Goal: Check status: Check status

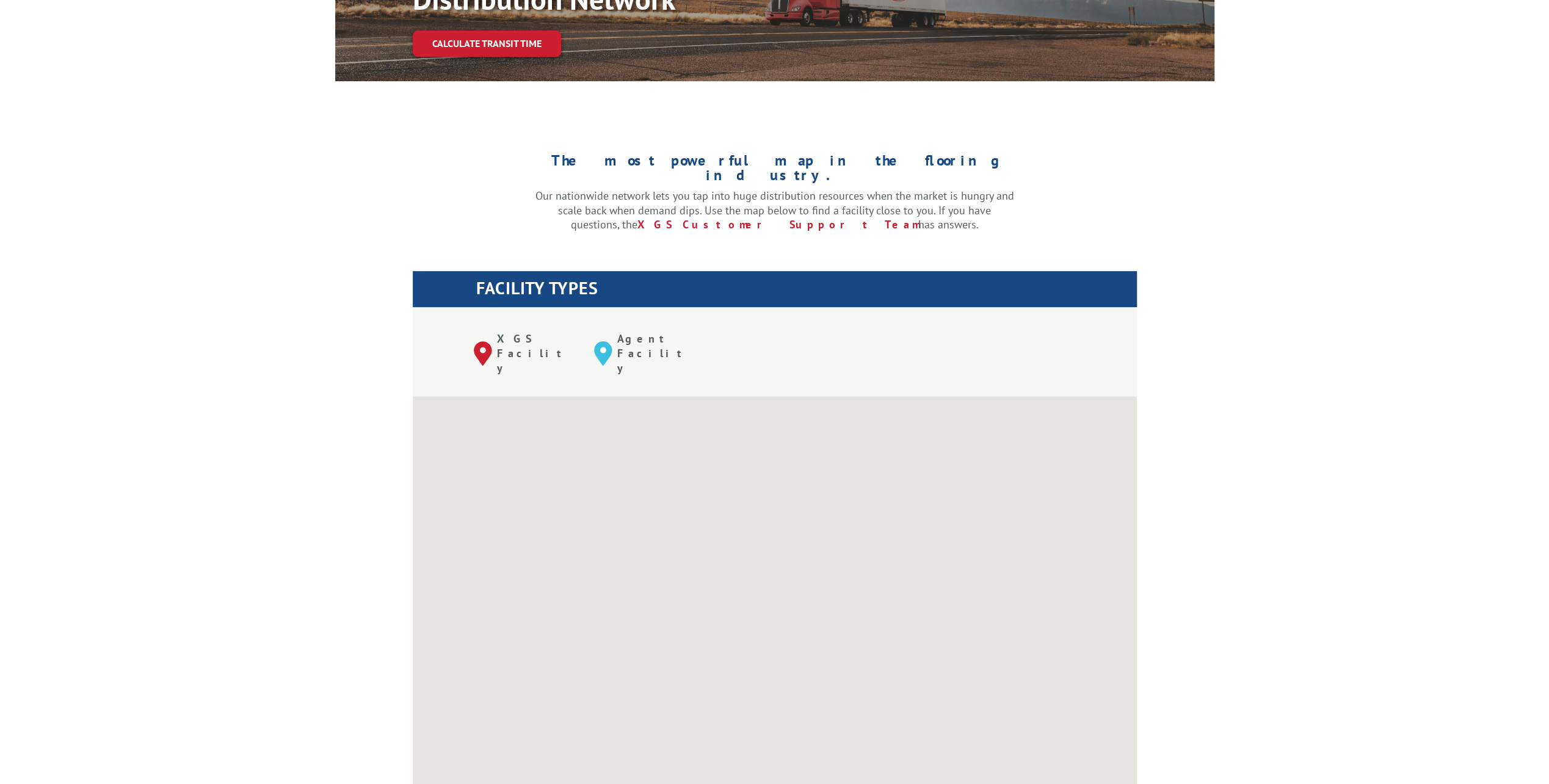
scroll to position [305, 0]
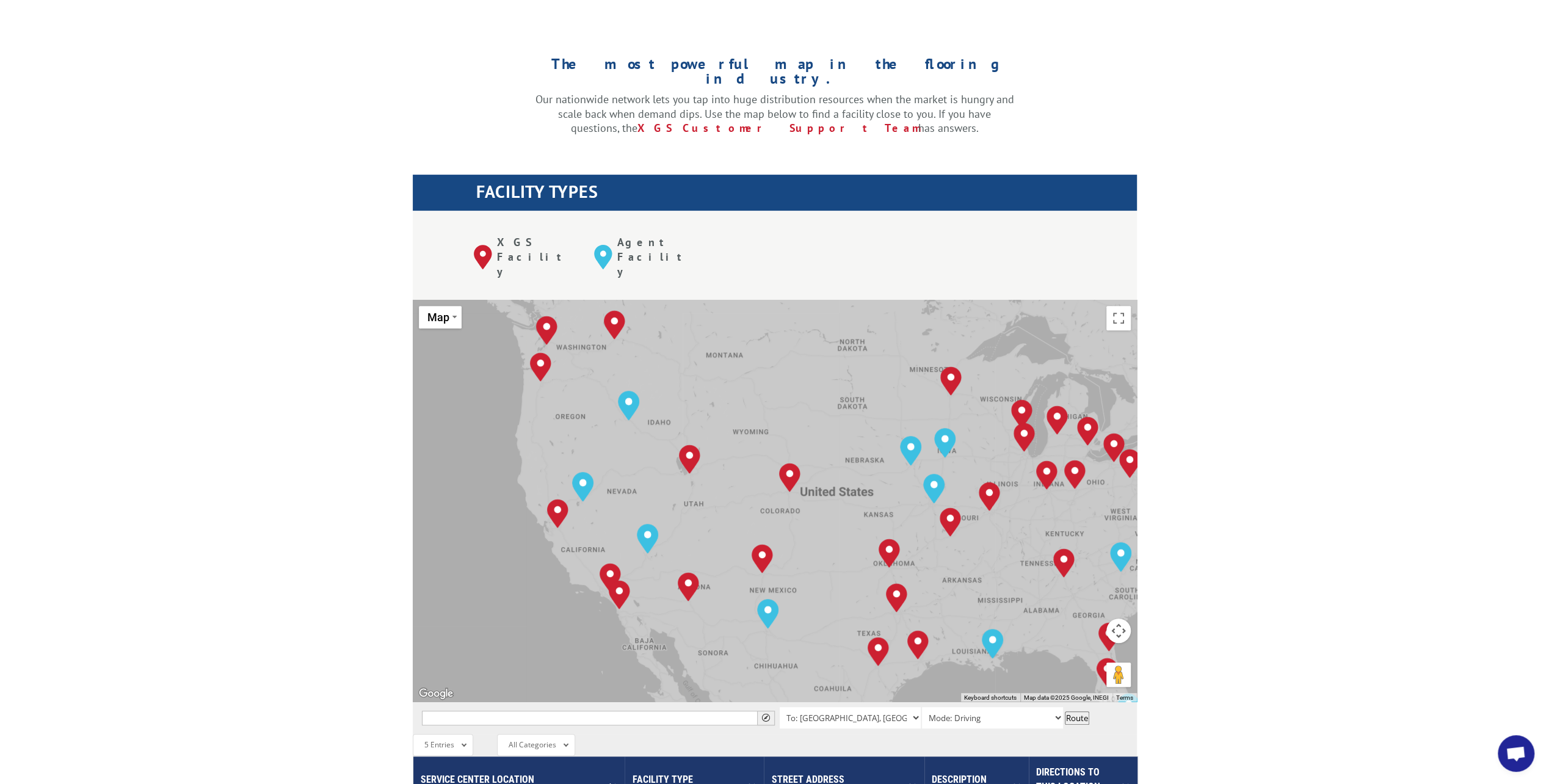
drag, startPoint x: 535, startPoint y: 365, endPoint x: 635, endPoint y: 393, distance: 103.8
click at [635, 393] on div "[GEOGRAPHIC_DATA], [GEOGRAPHIC_DATA] [GEOGRAPHIC_DATA], [GEOGRAPHIC_DATA] [GEOG…" at bounding box center [774, 500] width 724 height 402
drag, startPoint x: 636, startPoint y: 484, endPoint x: 561, endPoint y: 460, distance: 78.7
click at [561, 470] on div "[GEOGRAPHIC_DATA][STREET_ADDRESS][PERSON_NAME] (858) 695-6772" at bounding box center [619, 521] width 132 height 101
copy p "[STREET_ADDRESS][PERSON_NAME]"
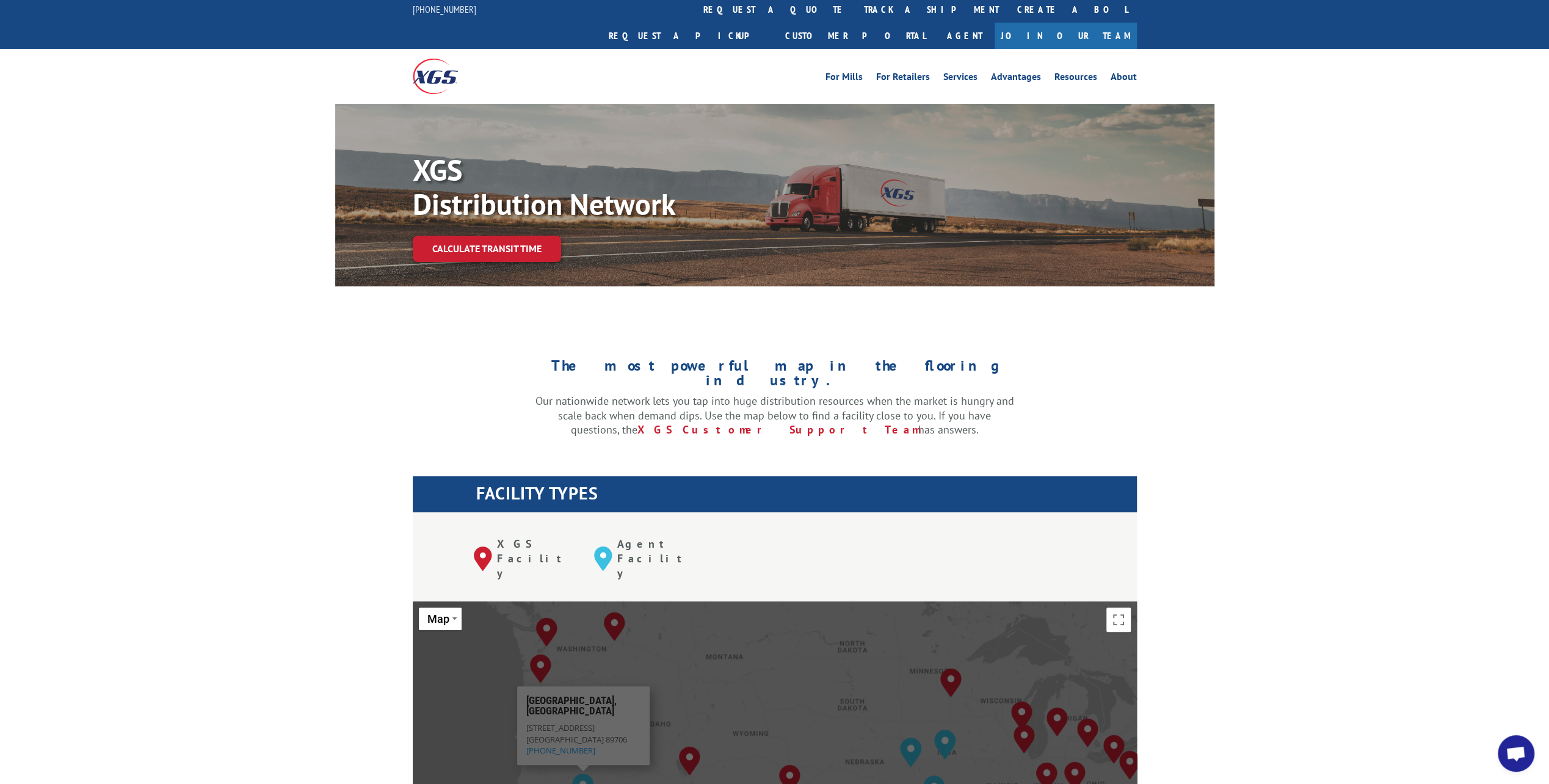
scroll to position [0, 0]
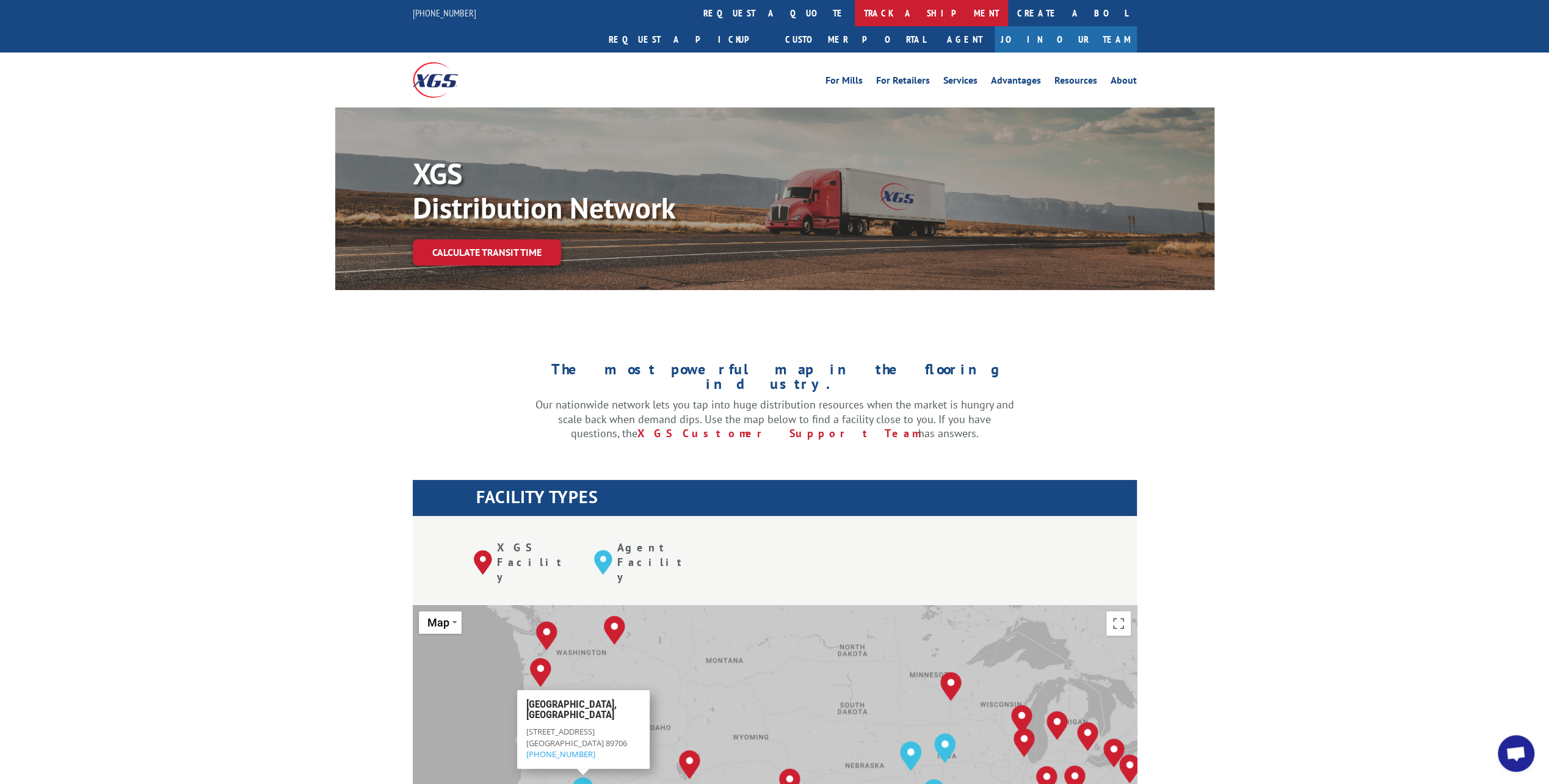
click at [855, 13] on link "track a shipment" at bounding box center [931, 13] width 153 height 26
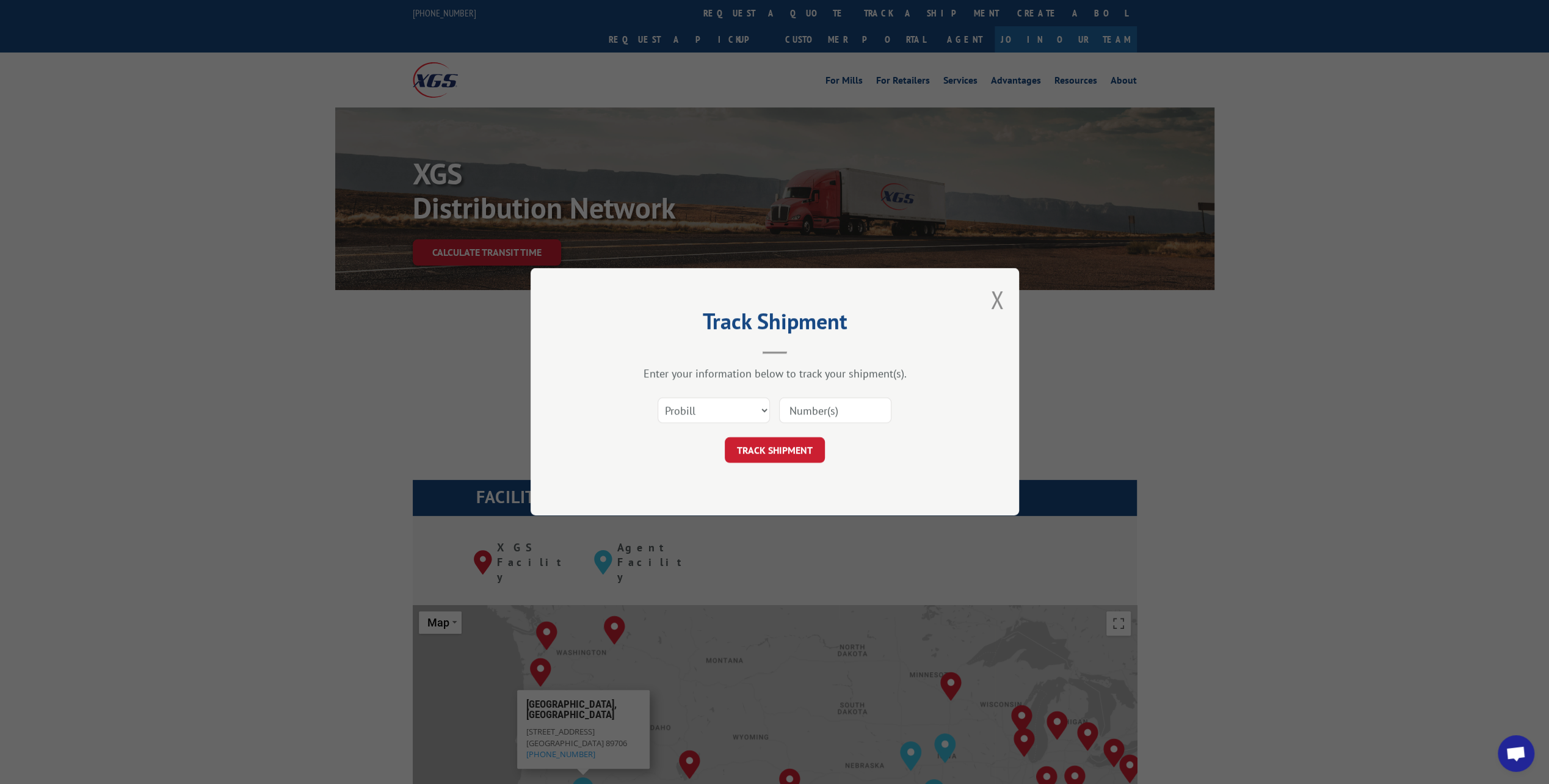
click at [857, 412] on input at bounding box center [835, 411] width 112 height 26
paste input "17593892"
type input "17593892"
click at [791, 444] on button "TRACK SHIPMENT" at bounding box center [774, 450] width 100 height 26
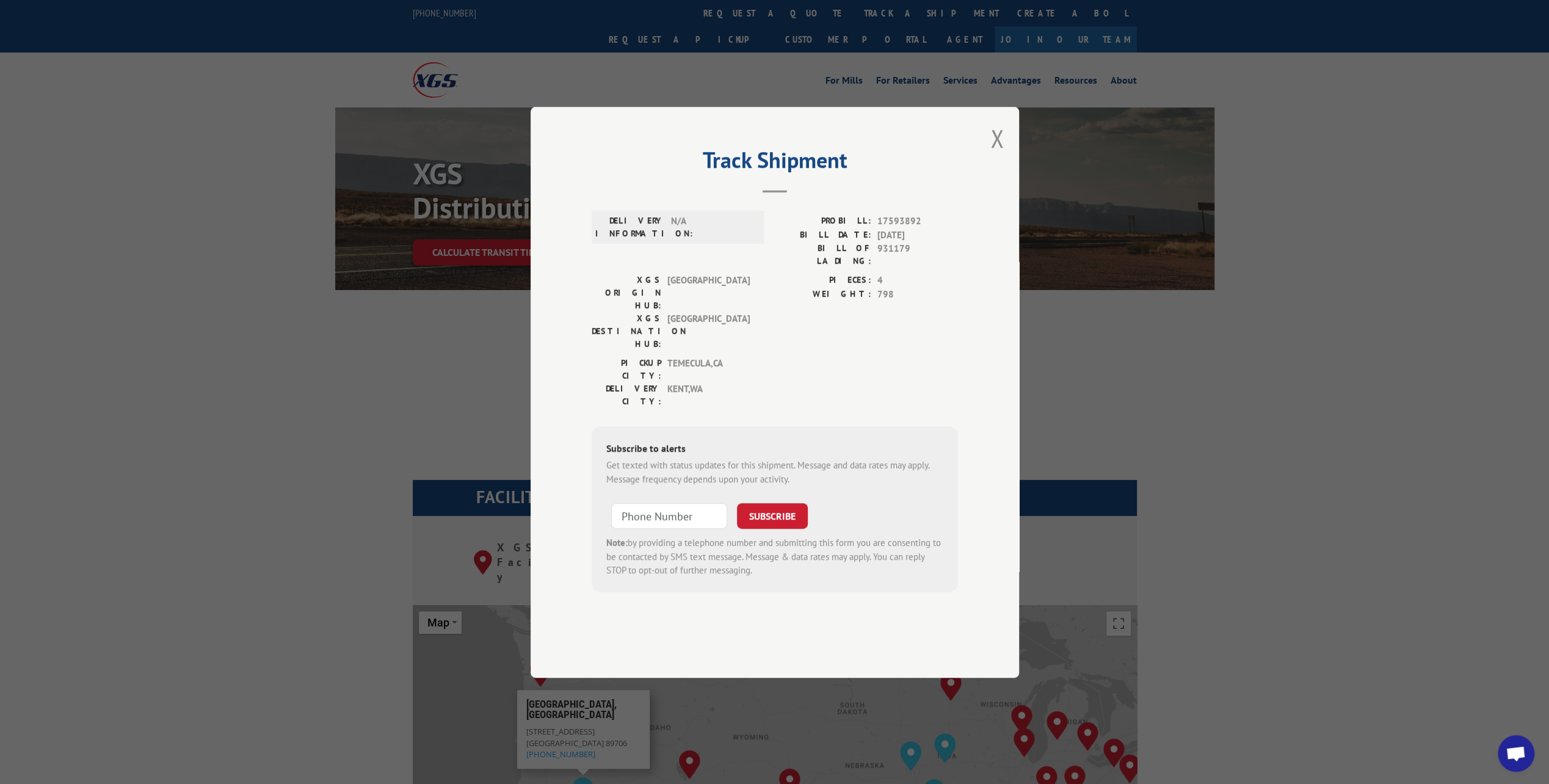
click at [896, 335] on div "PIECES: 4 WEIGHT: 798" at bounding box center [866, 315] width 183 height 83
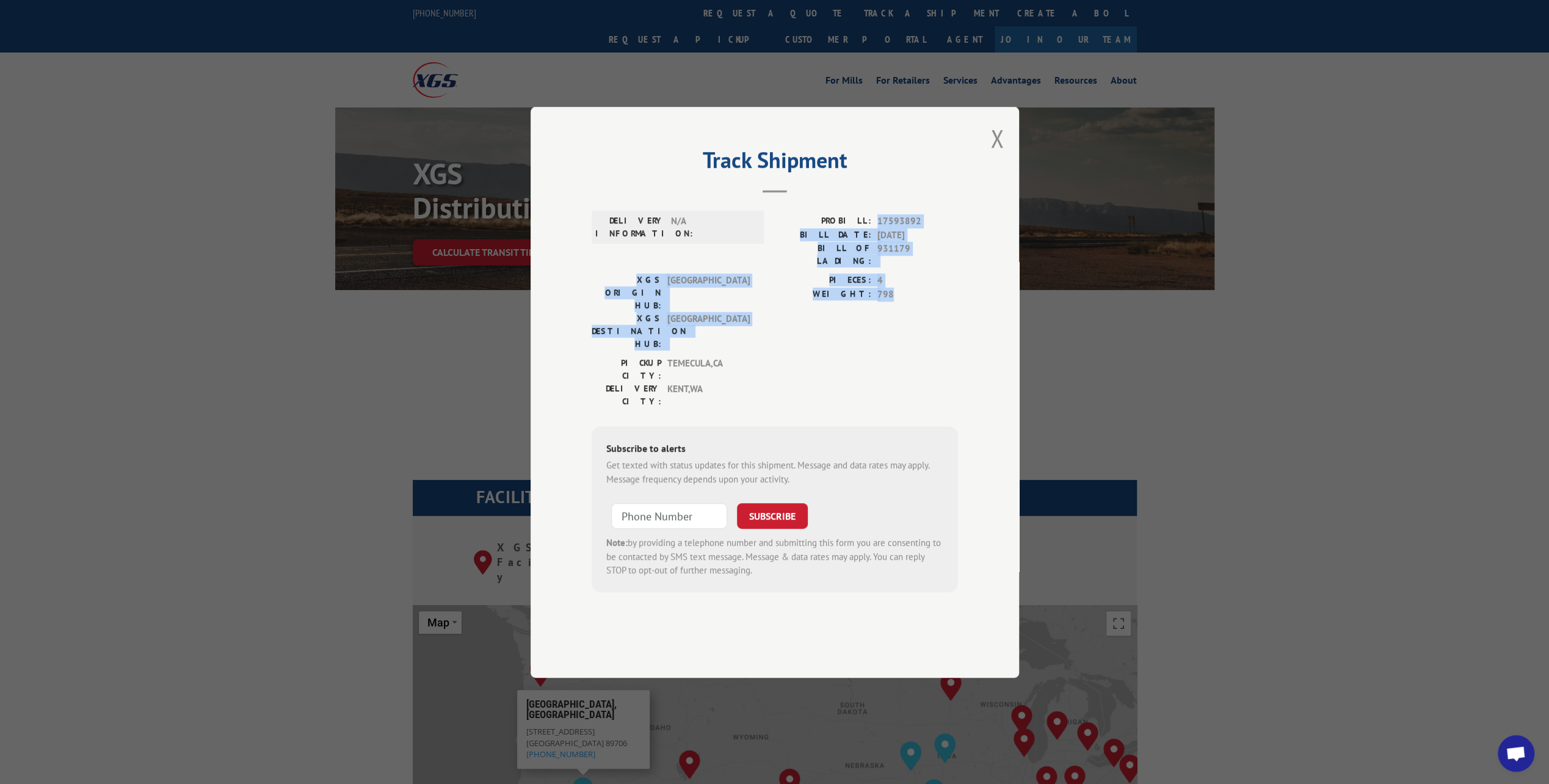
drag, startPoint x: 903, startPoint y: 330, endPoint x: 872, endPoint y: 263, distance: 73.8
click at [872, 263] on div "DELIVERY INFORMATION: N/A PROBILL: 17593892 BILL DATE: [DATE] BILL OF LADING: 9…" at bounding box center [774, 398] width 366 height 387
click at [877, 228] on div "PROBILL: 17593892" at bounding box center [866, 221] width 183 height 14
click at [882, 228] on span "17593892" at bounding box center [917, 221] width 81 height 14
drag, startPoint x: 880, startPoint y: 256, endPoint x: 894, endPoint y: 312, distance: 57.7
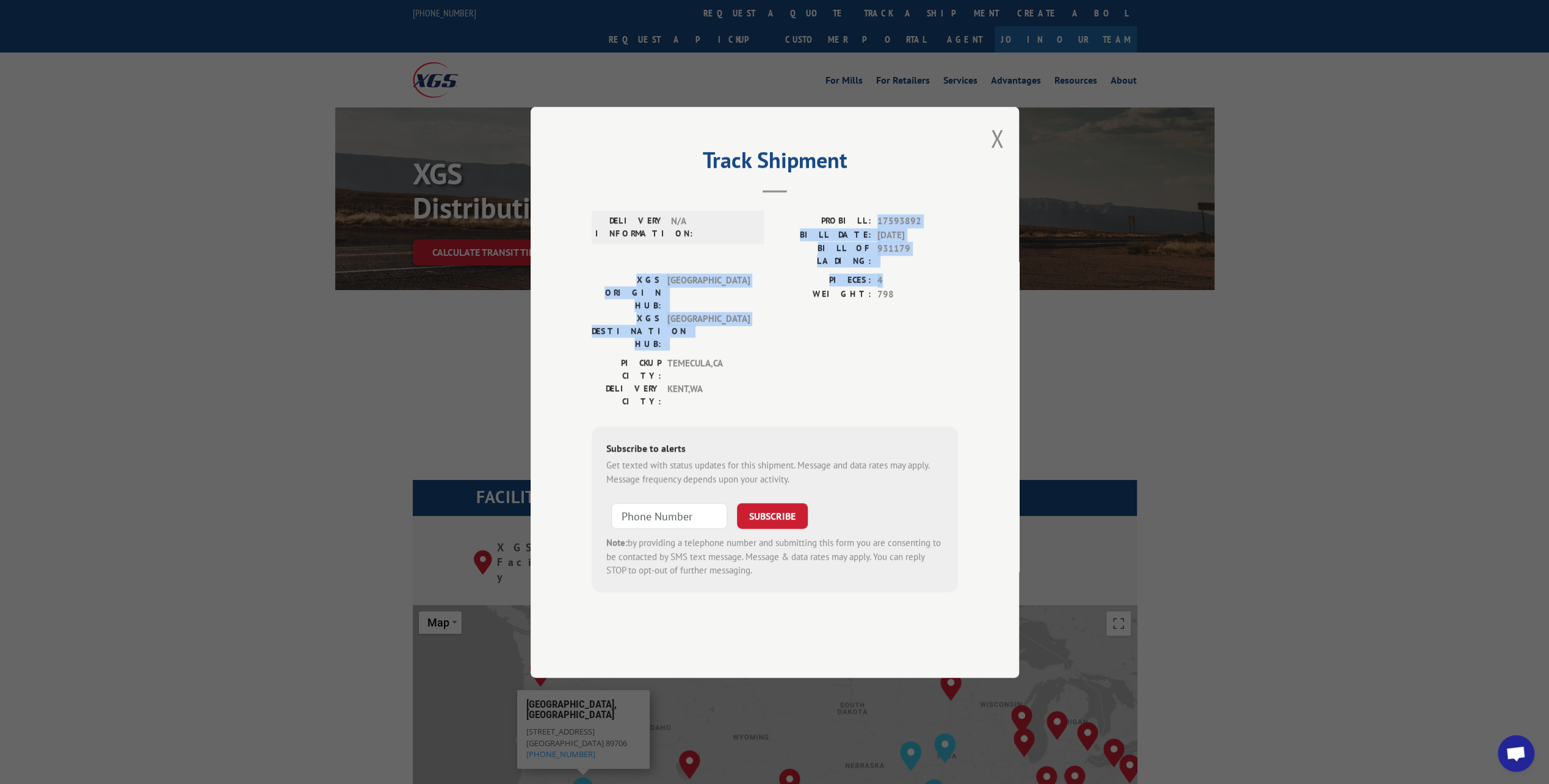
click at [894, 312] on div "DELIVERY INFORMATION: N/A PROBILL: 17593892 BILL DATE: [DATE] BILL OF LADING: 9…" at bounding box center [774, 398] width 366 height 387
drag, startPoint x: 894, startPoint y: 312, endPoint x: 895, endPoint y: 321, distance: 9.1
click at [895, 301] on span "798" at bounding box center [917, 294] width 81 height 14
click at [654, 503] on input "+1 (___) ___-____" at bounding box center [669, 515] width 116 height 26
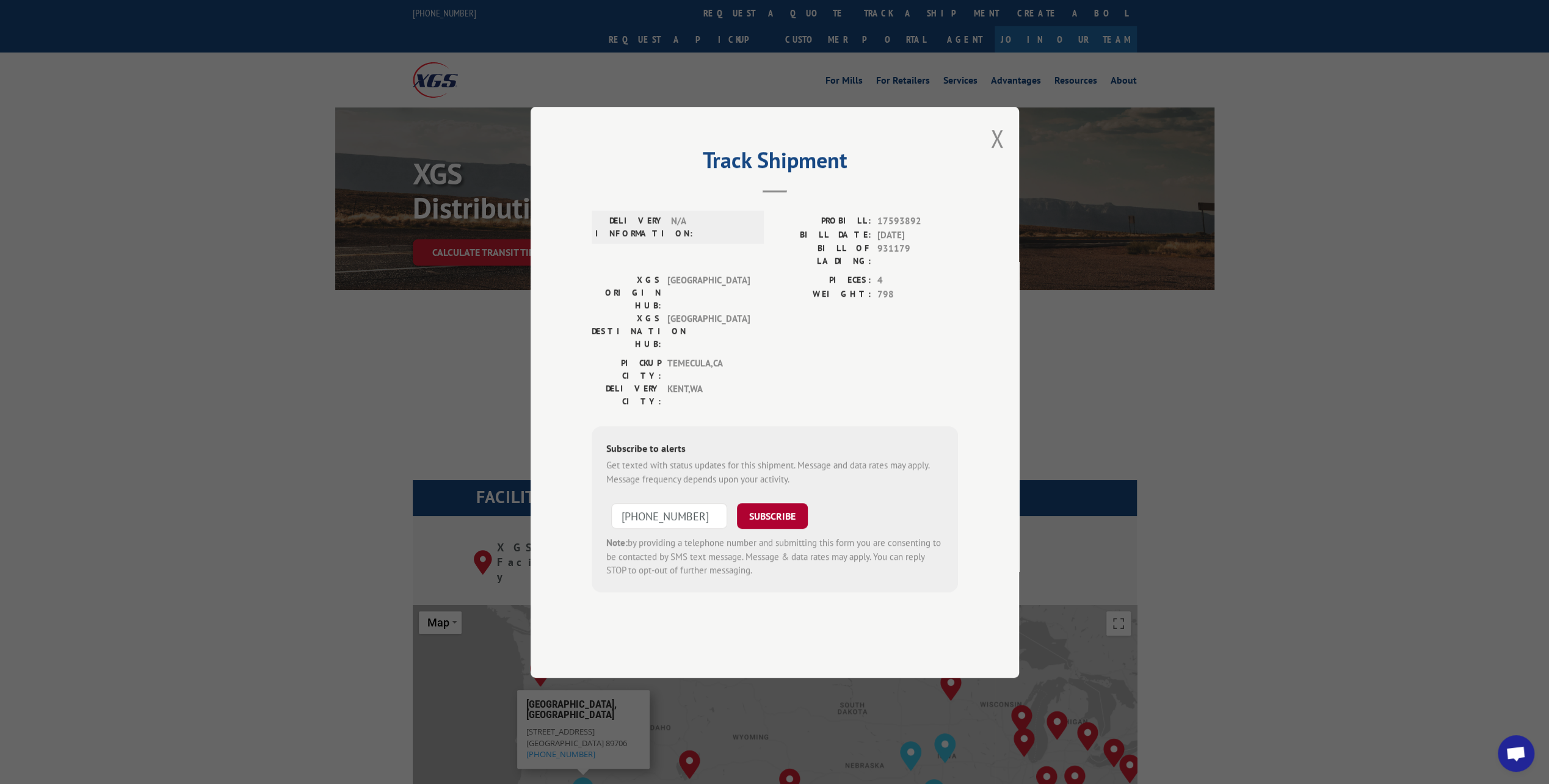
type input "[PHONE_NUMBER]"
click at [779, 503] on button "SUBSCRIBE" at bounding box center [772, 515] width 71 height 26
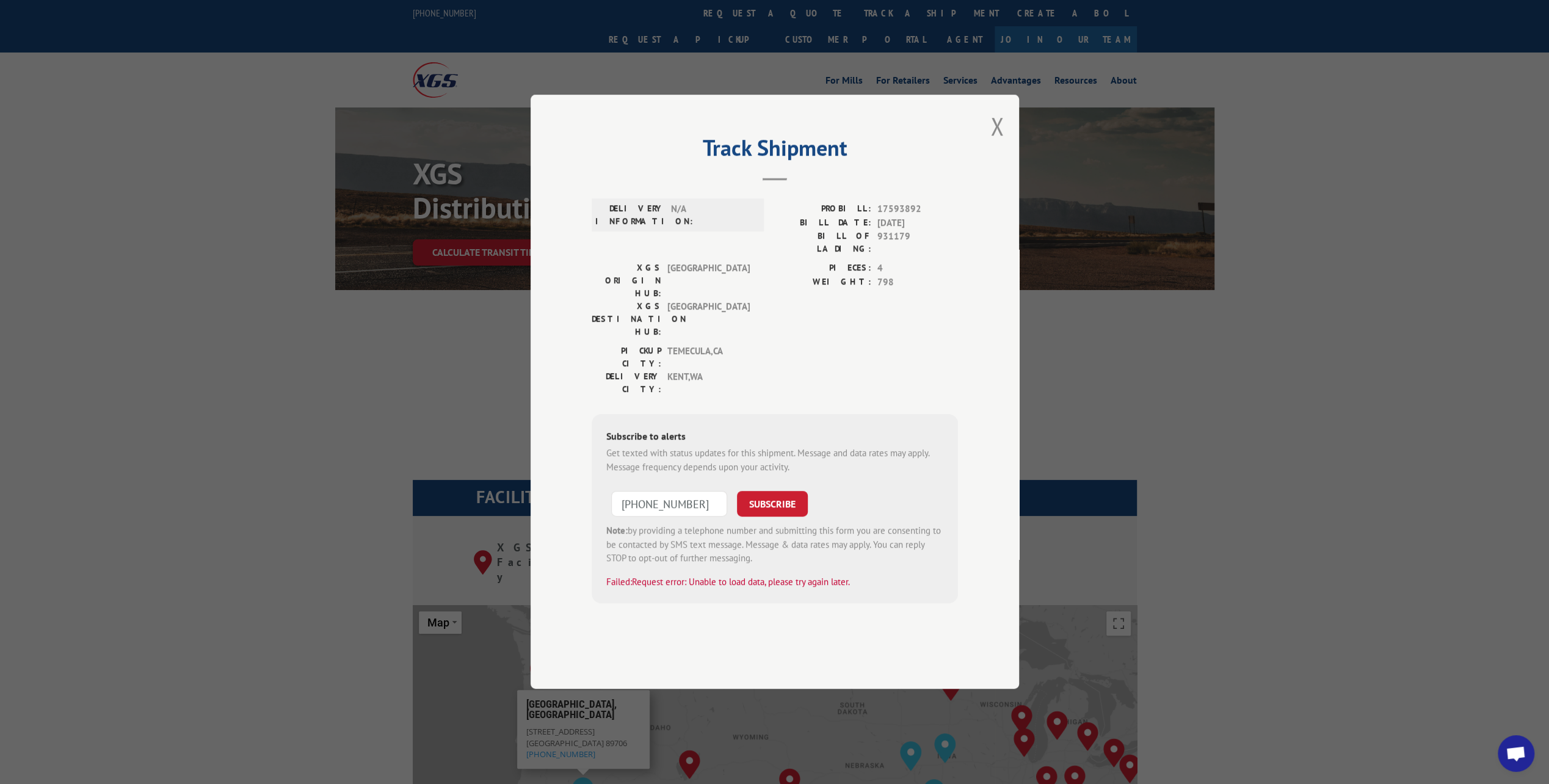
click at [842, 447] on div "Get texted with status updates for this shipment. Message and data rates may ap…" at bounding box center [774, 460] width 337 height 27
click at [697, 491] on input "[PHONE_NUMBER]" at bounding box center [669, 504] width 116 height 26
click at [716, 491] on input "[PHONE_NUMBER]" at bounding box center [669, 504] width 116 height 26
click at [831, 345] on div "[GEOGRAPHIC_DATA]: [GEOGRAPHIC_DATA] , [GEOGRAPHIC_DATA] [GEOGRAPHIC_DATA]: [GE…" at bounding box center [774, 374] width 366 height 57
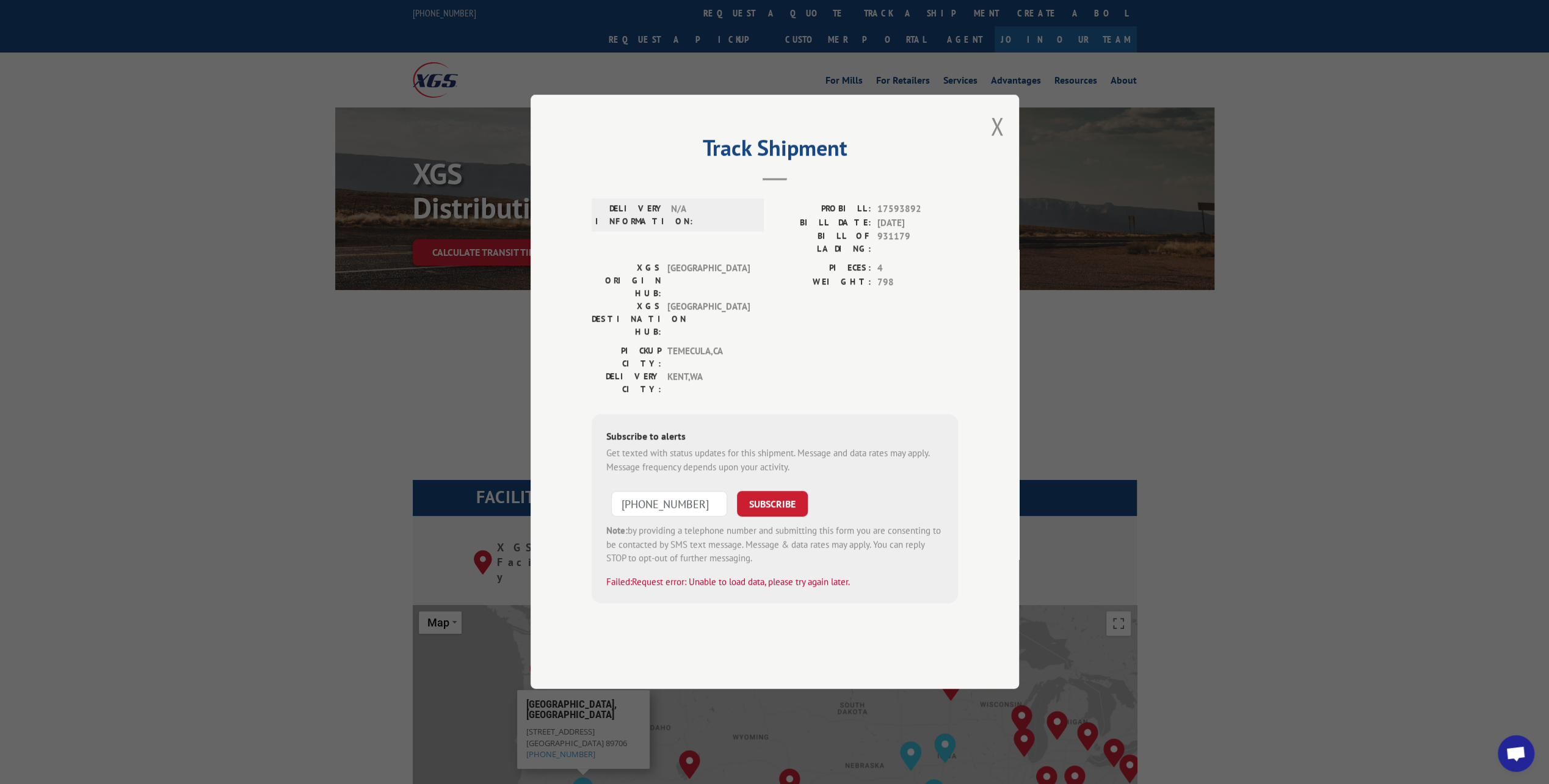
click at [910, 345] on div "[GEOGRAPHIC_DATA]: [GEOGRAPHIC_DATA] , [GEOGRAPHIC_DATA] [GEOGRAPHIC_DATA]: [GE…" at bounding box center [774, 374] width 366 height 57
drag, startPoint x: 923, startPoint y: 248, endPoint x: 876, endPoint y: 246, distance: 47.0
click at [876, 217] on div "PROBILL: 17593892" at bounding box center [866, 209] width 183 height 14
copy span "17593892"
click at [767, 139] on div "Track Shipment DELIVERY INFORMATION: N/A PROBILL: 17593892 BILL DATE: [DATE] BI…" at bounding box center [775, 391] width 489 height 594
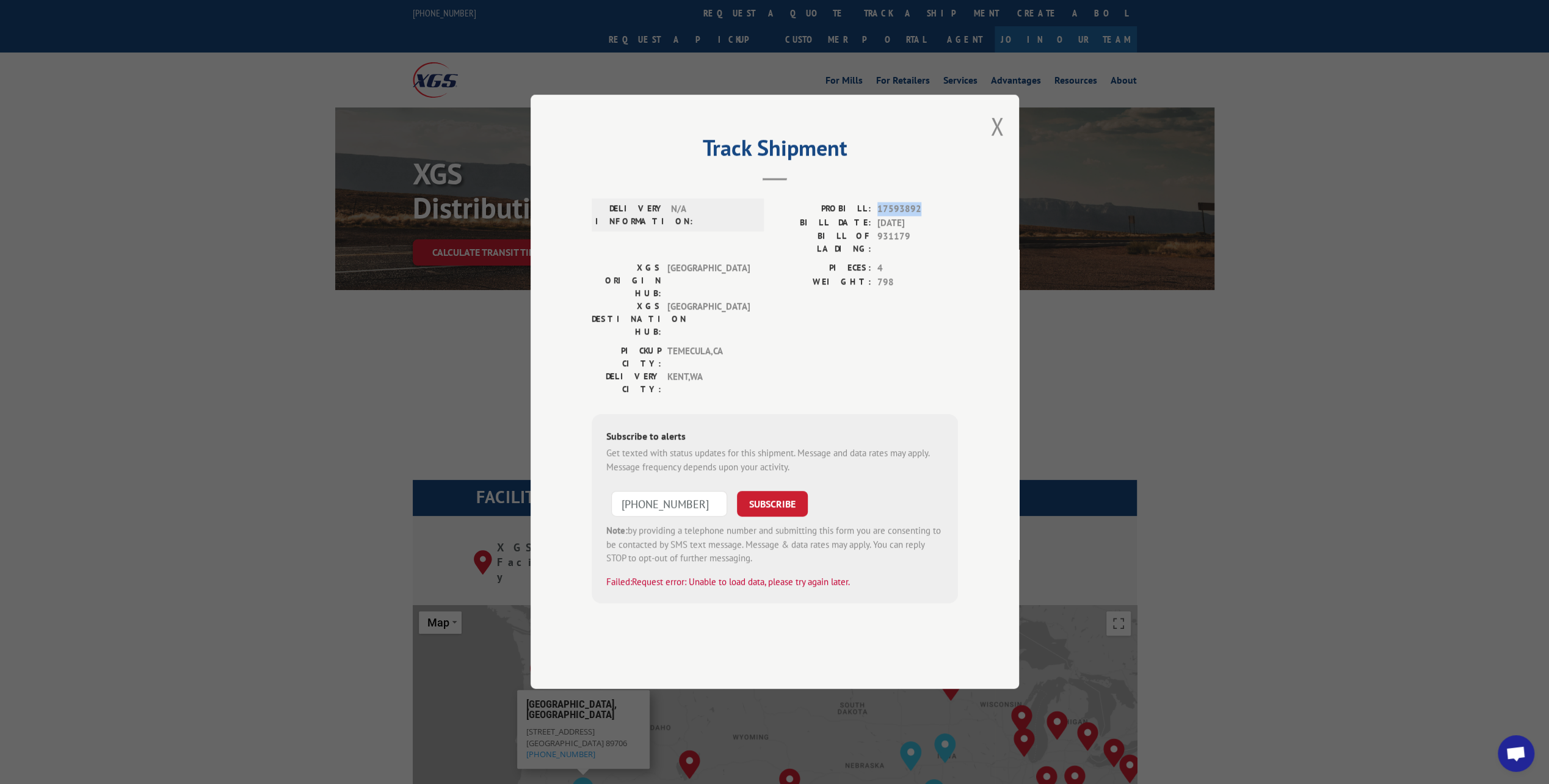
drag, startPoint x: 922, startPoint y: 244, endPoint x: 880, endPoint y: 242, distance: 42.0
click at [880, 217] on span "17593892" at bounding box center [917, 209] width 81 height 14
copy span "17593892"
click at [1361, 314] on div "Track Shipment DELIVERY INFORMATION: N/A PROBILL: 17593892 BILL DATE: [DATE] BI…" at bounding box center [774, 392] width 1549 height 784
drag, startPoint x: 476, startPoint y: 0, endPoint x: 204, endPoint y: 146, distance: 308.7
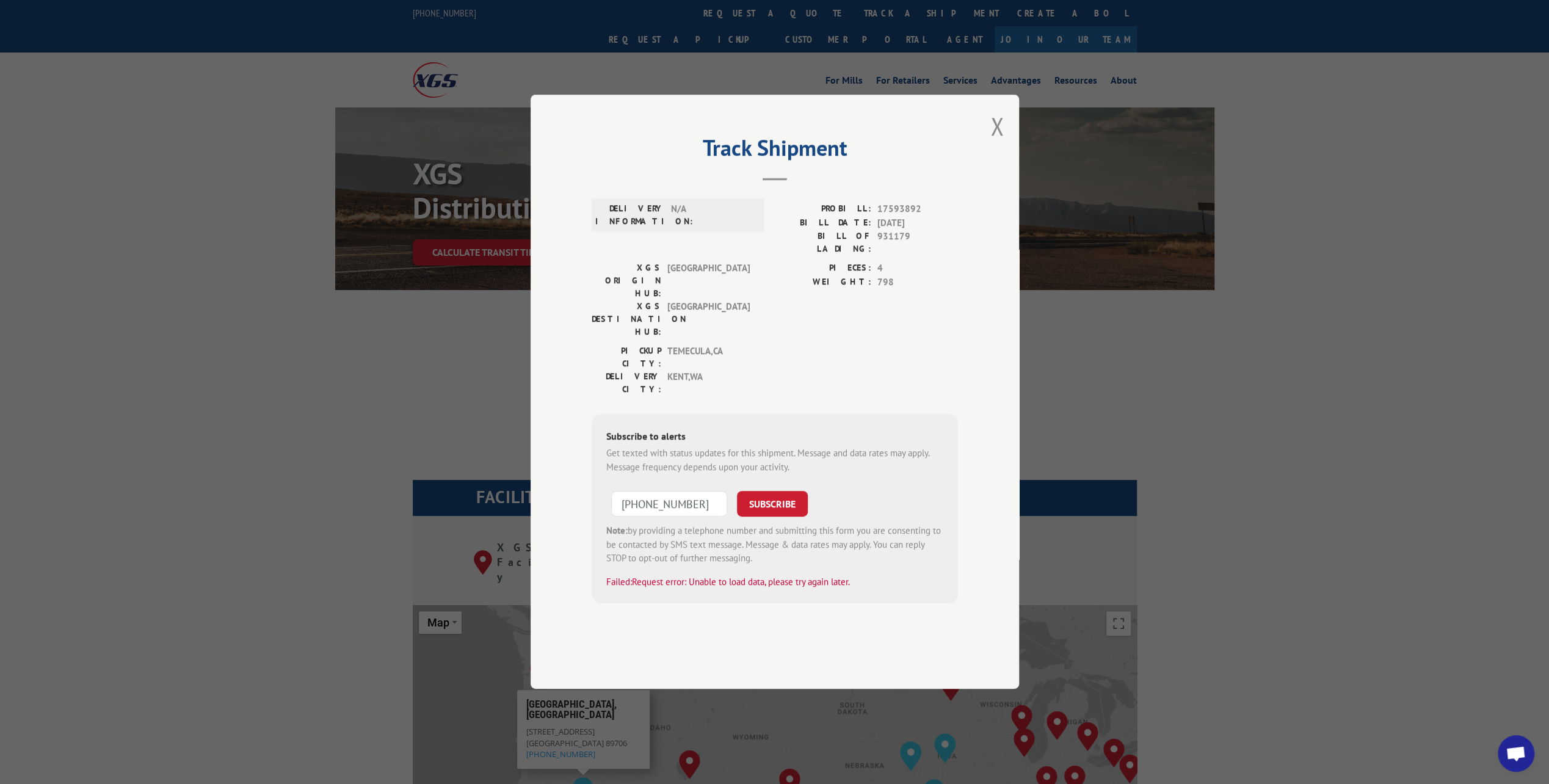
click at [310, 326] on div "Track Shipment DELIVERY INFORMATION: N/A PROBILL: 17593892 BILL DATE: [DATE] BI…" at bounding box center [774, 392] width 1549 height 784
click at [430, 20] on div "Track Shipment DELIVERY INFORMATION: N/A PROBILL: 17593892 BILL DATE: [DATE] BI…" at bounding box center [774, 392] width 1549 height 784
drag, startPoint x: 438, startPoint y: 56, endPoint x: 466, endPoint y: 66, distance: 29.7
click at [439, 56] on div "Track Shipment DELIVERY INFORMATION: N/A PROBILL: 17593892 BILL DATE: [DATE] BI…" at bounding box center [774, 392] width 1549 height 784
click at [1008, 174] on div "Track Shipment DELIVERY INFORMATION: N/A PROBILL: 17593892 BILL DATE: [DATE] BI…" at bounding box center [775, 391] width 489 height 594
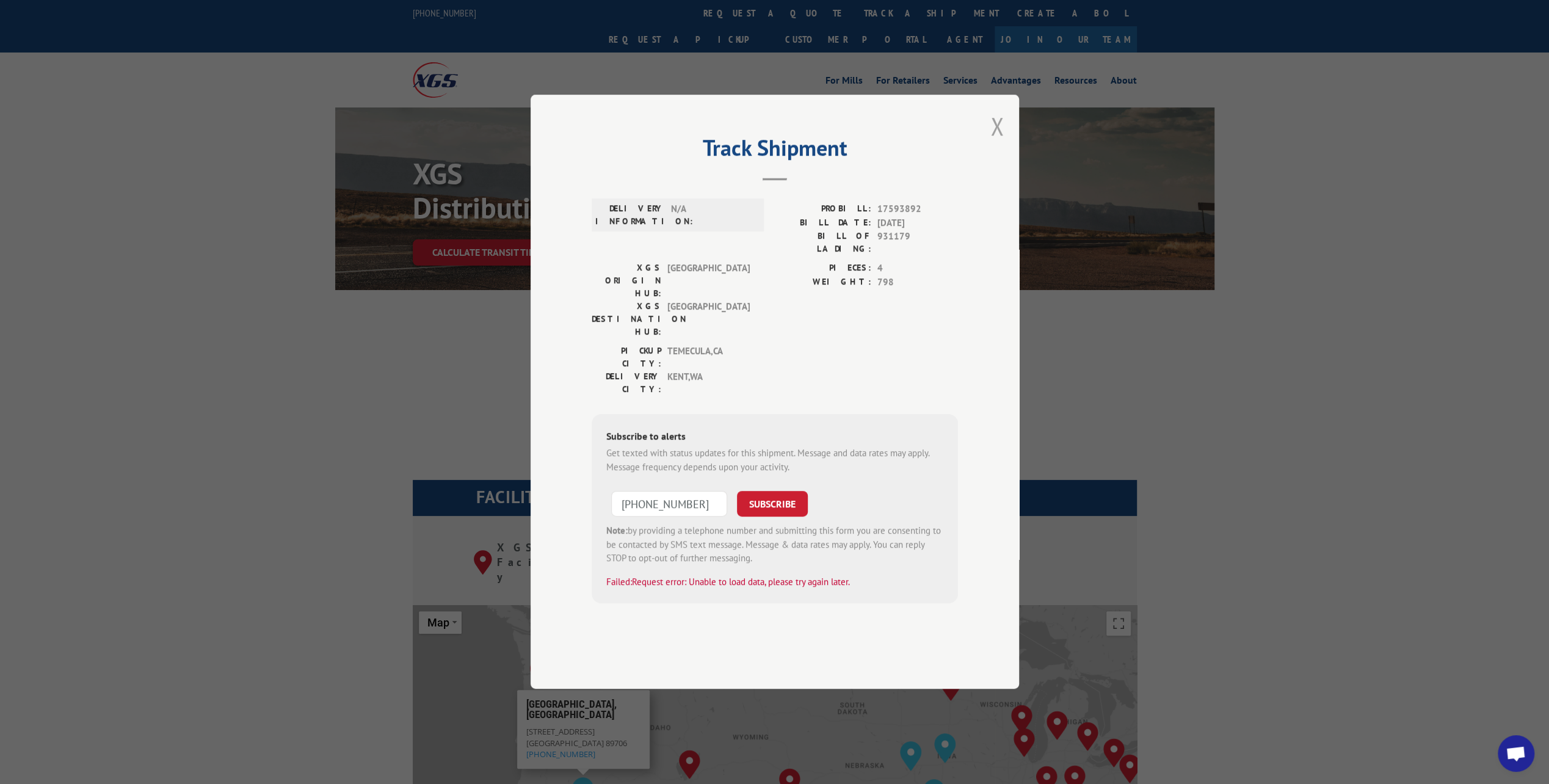
click at [994, 142] on button "Close modal" at bounding box center [996, 126] width 13 height 32
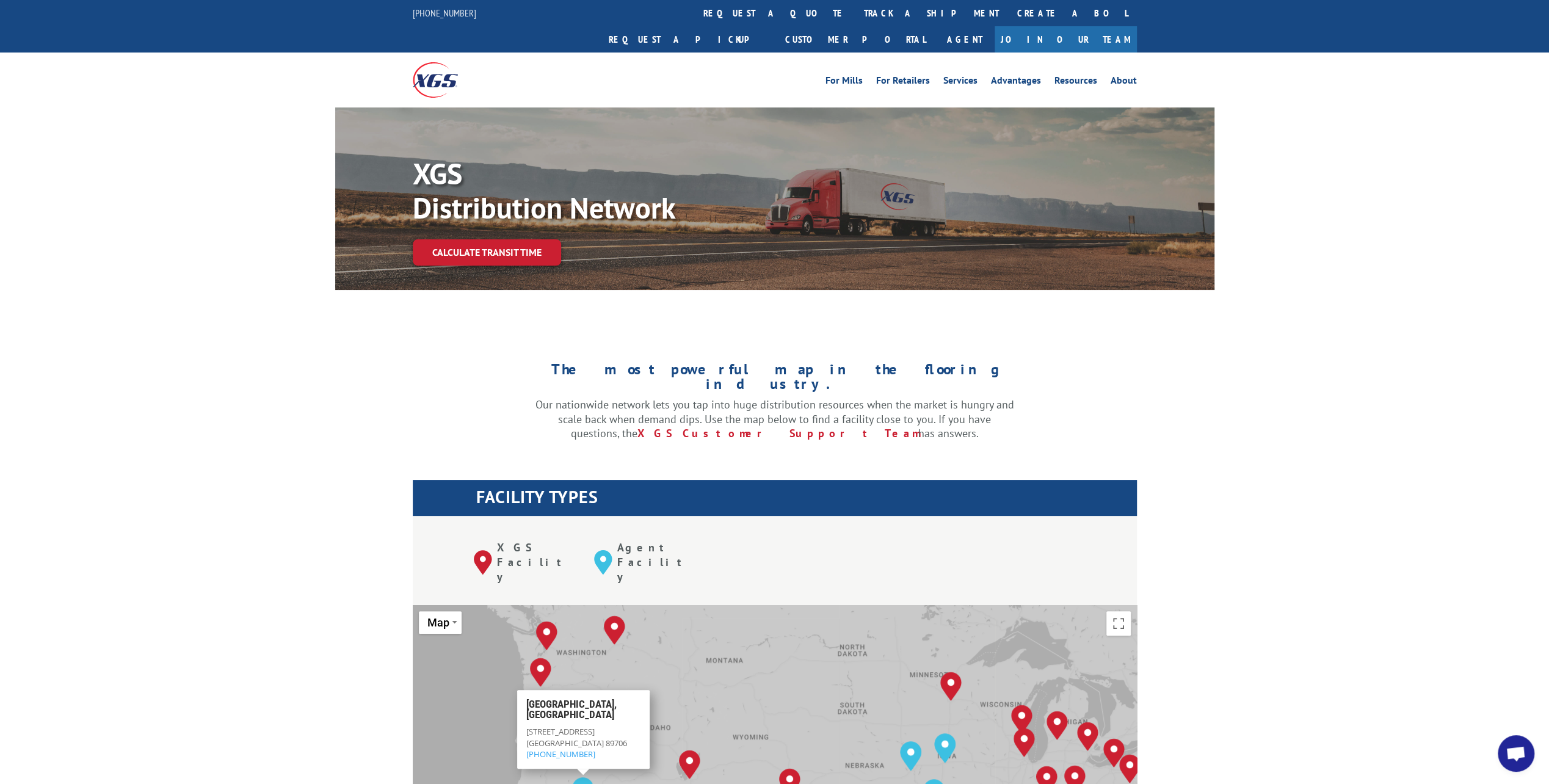
click at [432, 62] on img at bounding box center [435, 80] width 46 height 35
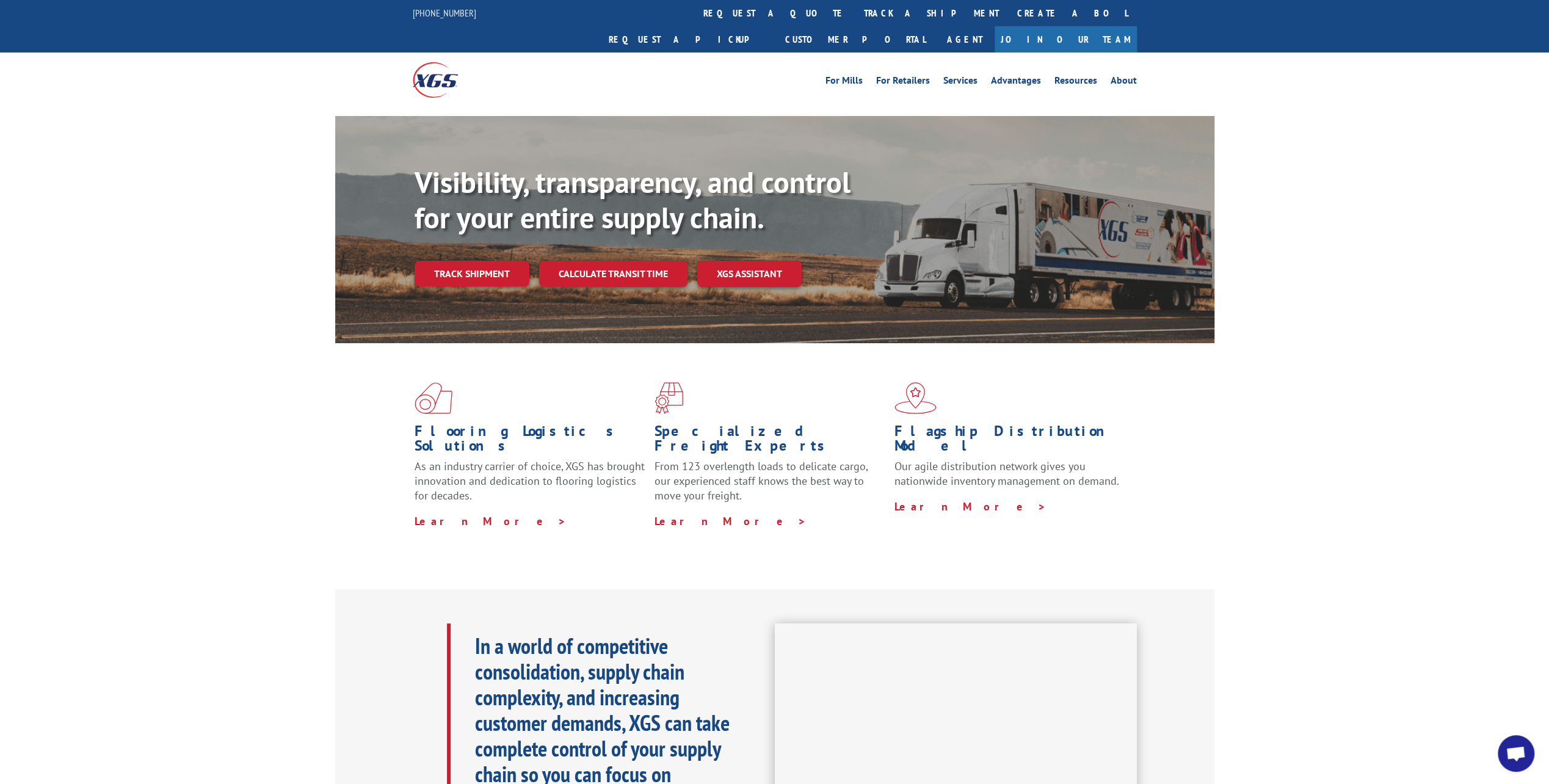
click at [1413, 223] on div "Visibility, transparency, and control for your entire supply chain. Track shipm…" at bounding box center [774, 241] width 1549 height 251
